Goal: Task Accomplishment & Management: Complete application form

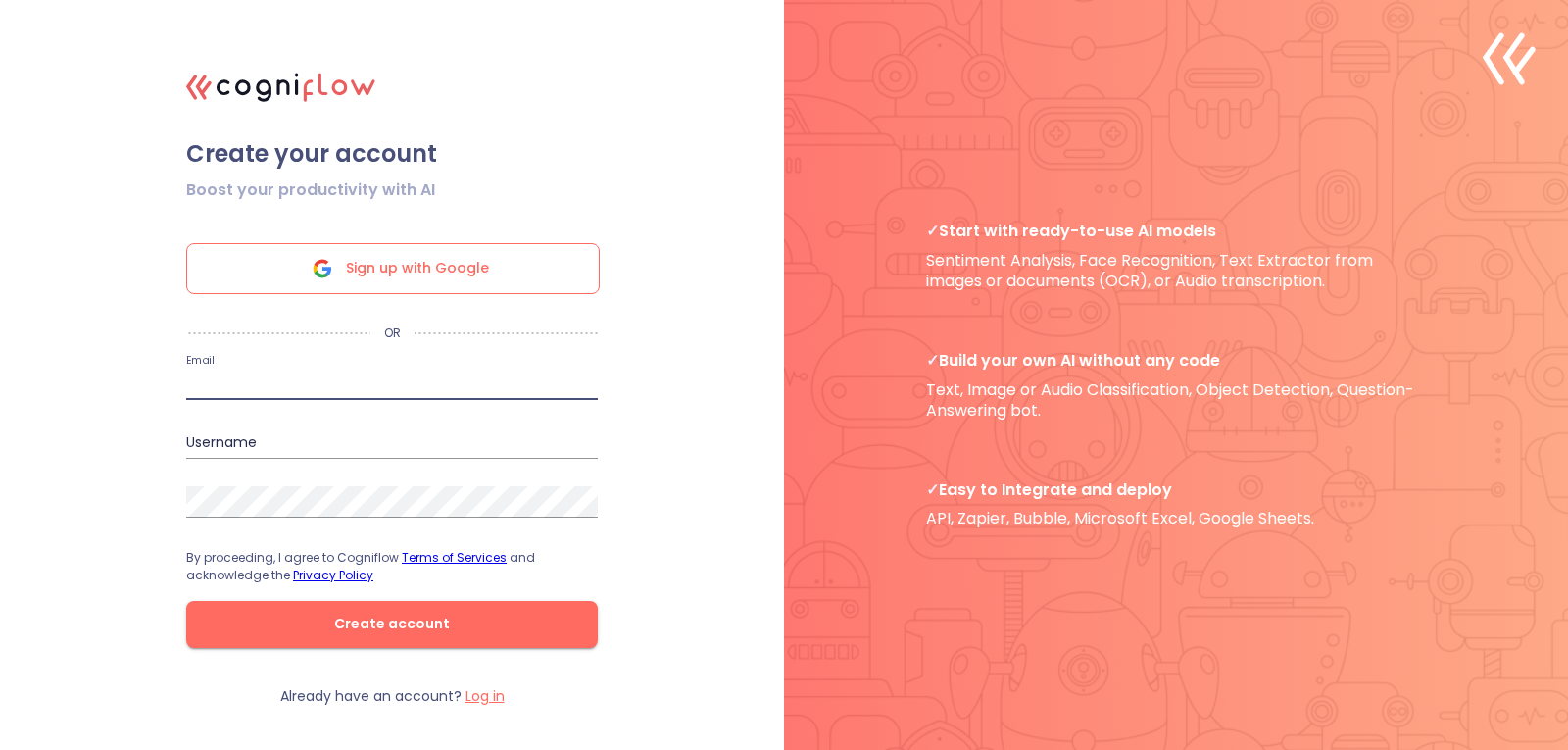
click at [279, 372] on input "email" at bounding box center [392, 384] width 412 height 32
type input "[DOMAIN_NAME][EMAIL_ADDRESS][DOMAIN_NAME]"
click at [281, 437] on input "[DOMAIN_NAME]" at bounding box center [392, 443] width 412 height 32
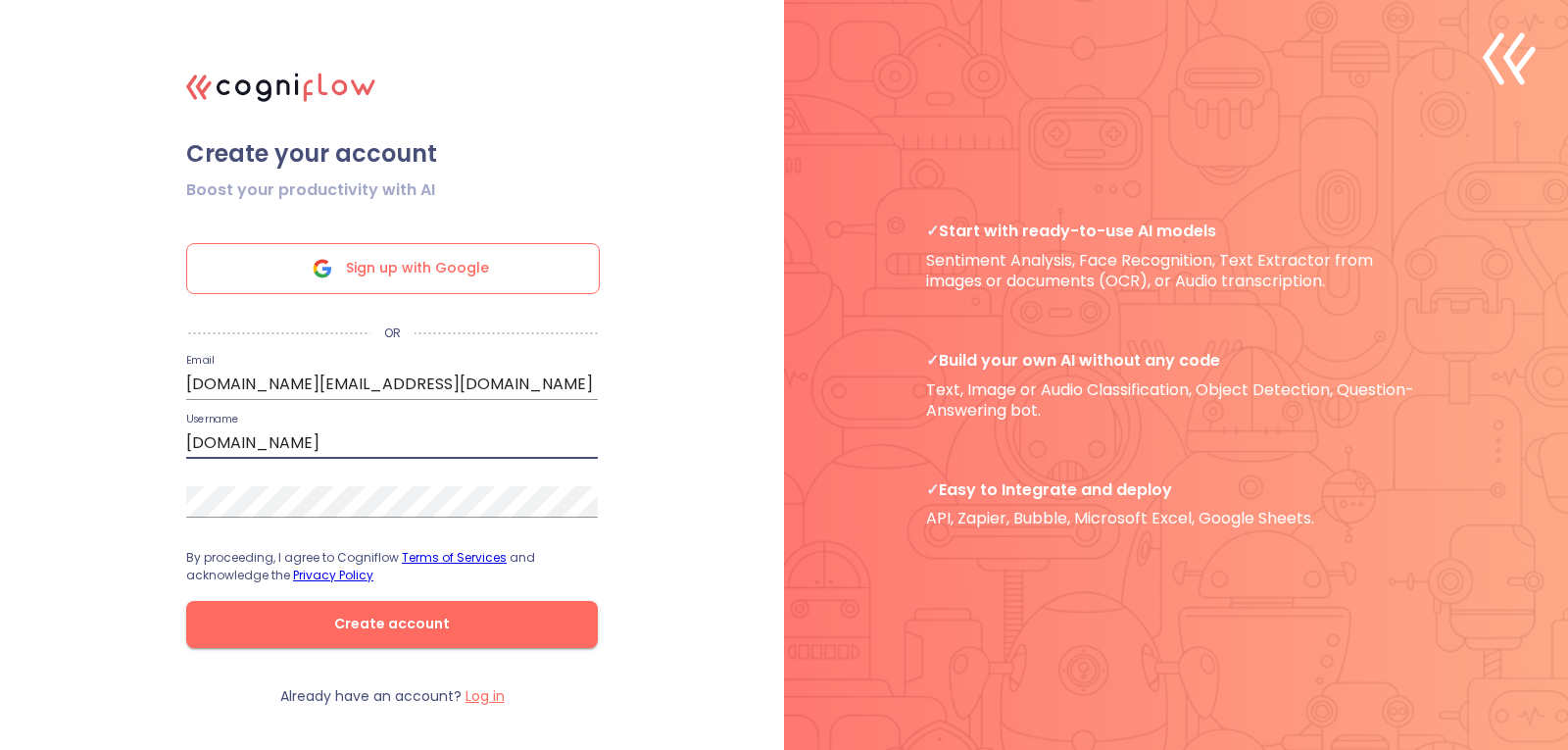
type input "[DOMAIN_NAME][EMAIL_ADDRESS][DOMAIN_NAME]"
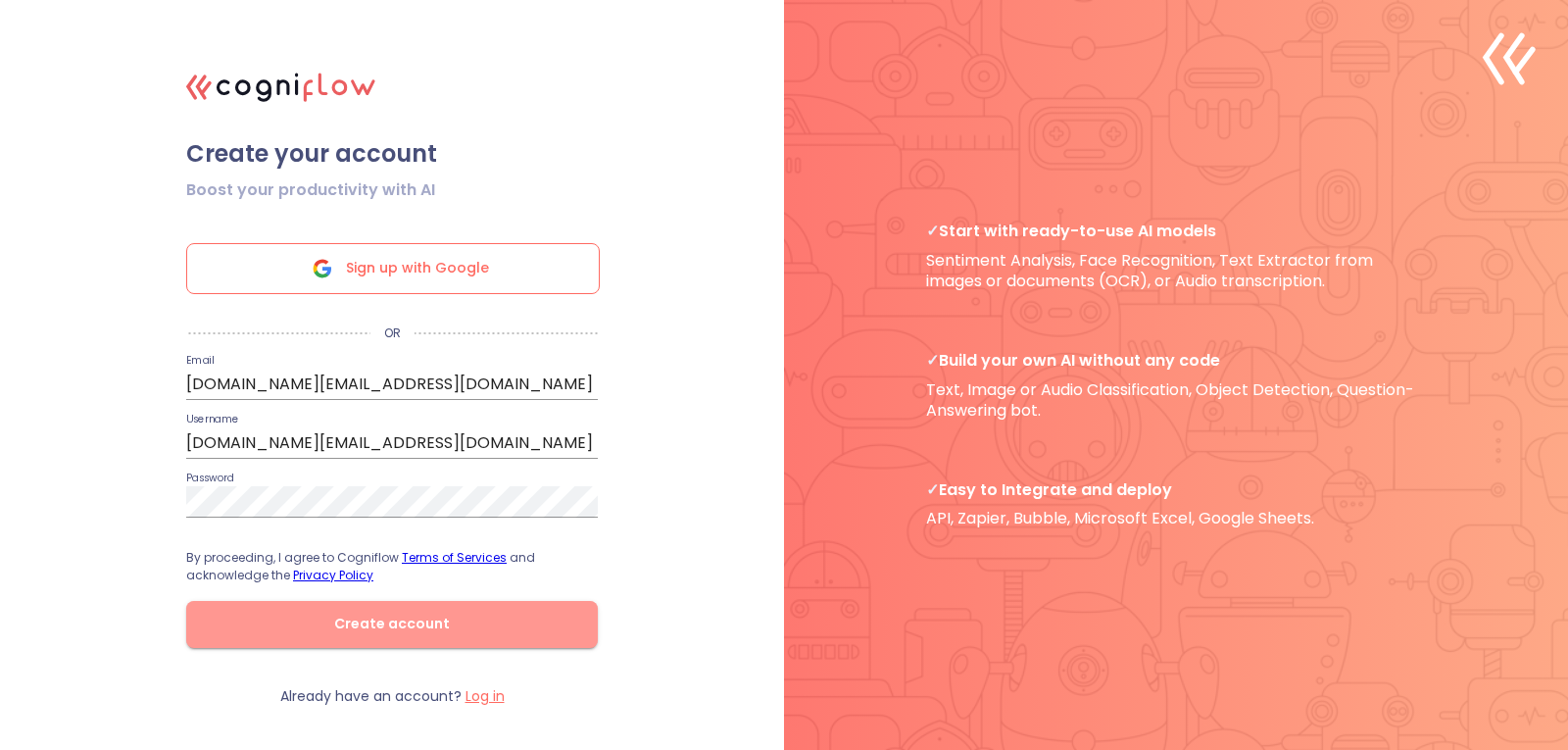
click at [375, 619] on span "Create account" at bounding box center [392, 624] width 349 height 25
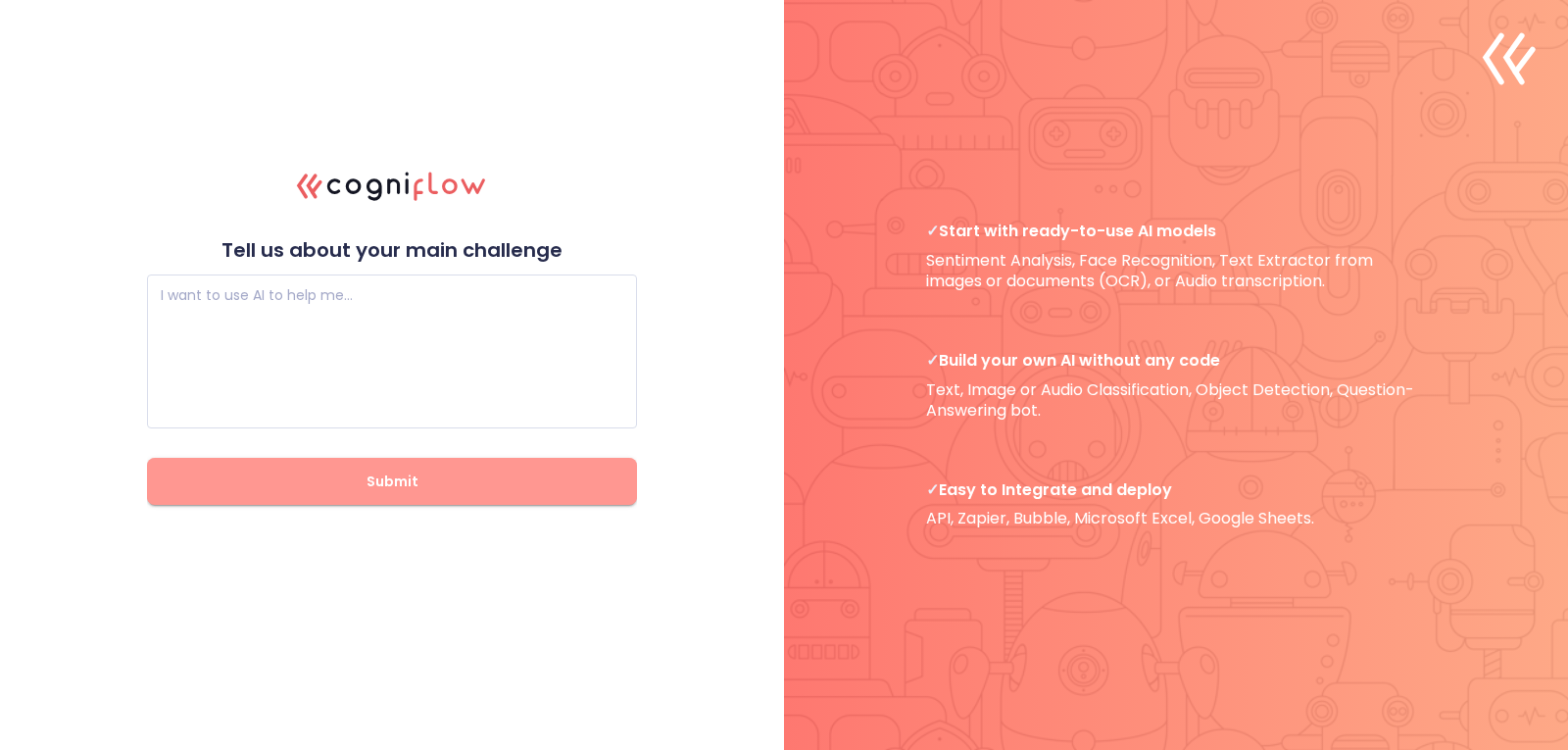
click at [321, 495] on button "Submit" at bounding box center [392, 482] width 490 height 47
